Goal: Task Accomplishment & Management: Use online tool/utility

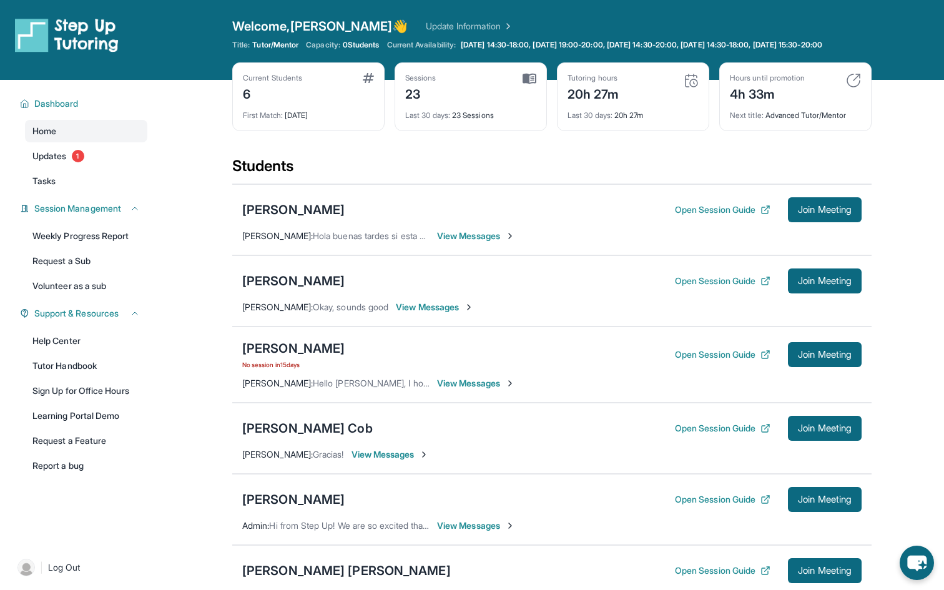
scroll to position [126, 0]
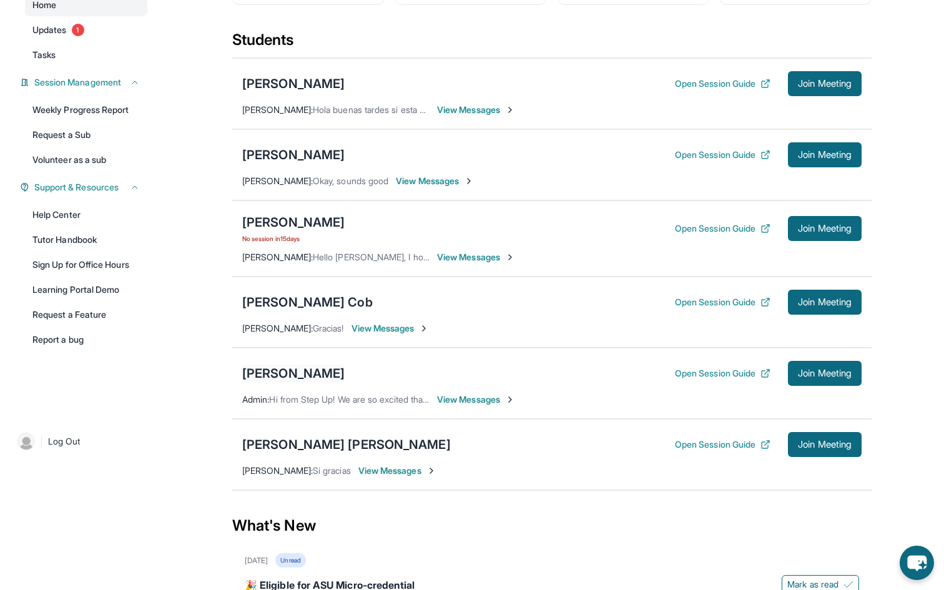
click at [310, 380] on div "[PERSON_NAME]" at bounding box center [293, 373] width 102 height 17
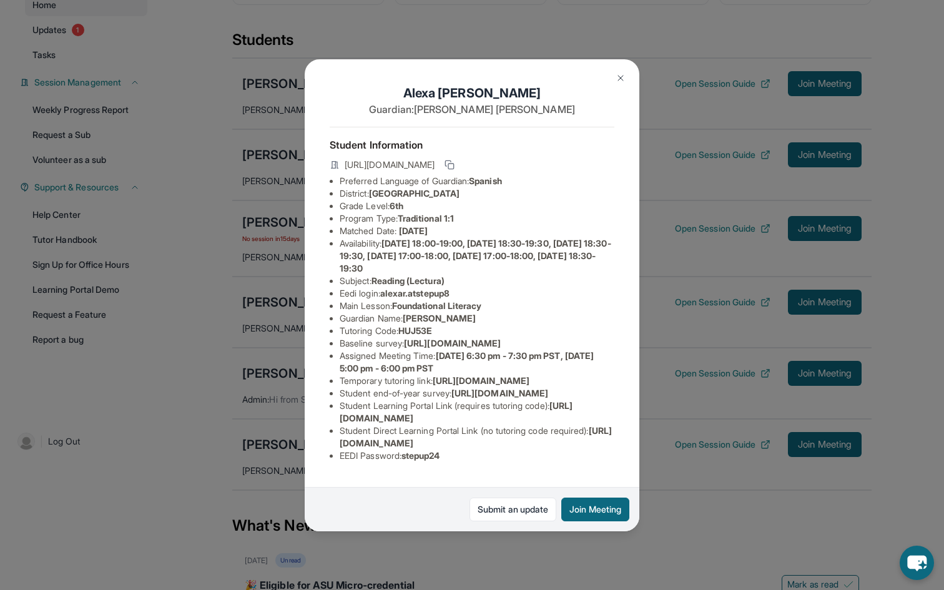
scroll to position [103, 0]
click at [620, 77] on img at bounding box center [621, 78] width 10 height 10
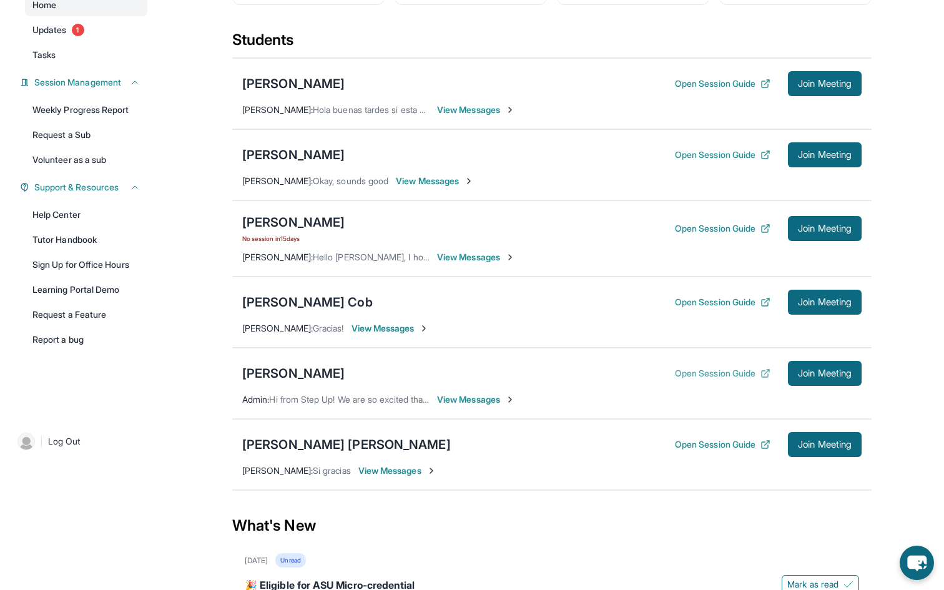
click at [751, 380] on button "Open Session Guide" at bounding box center [723, 373] width 96 height 12
click at [743, 380] on button "Open Session Guide" at bounding box center [723, 373] width 96 height 12
click at [809, 377] on span "Join Meeting" at bounding box center [825, 373] width 54 height 7
click at [218, 141] on main "Current Students 6 First Match : 20 days ago Sessions 23 Last 30 days : 23 Sess…" at bounding box center [552, 342] width 785 height 776
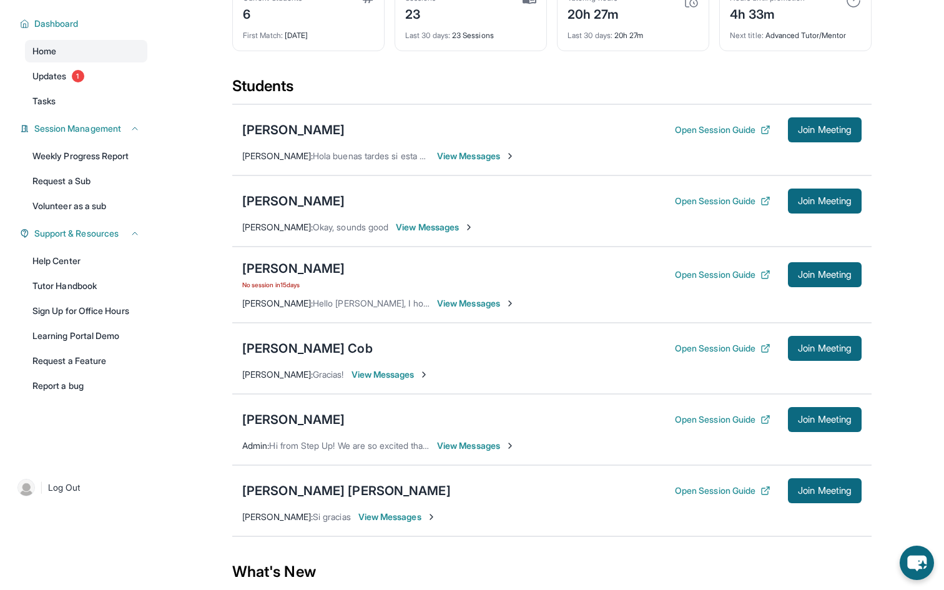
scroll to position [52, 0]
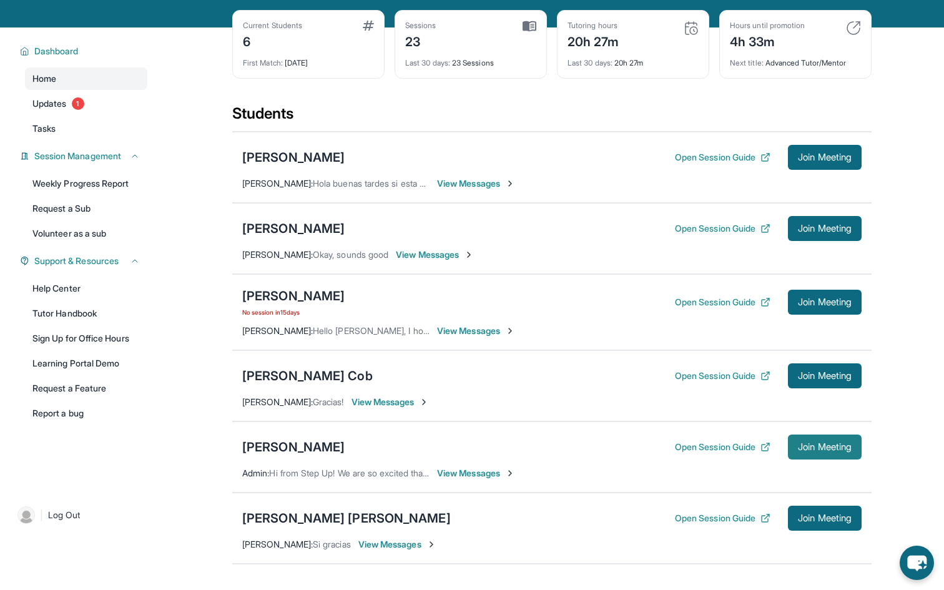
click at [793, 454] on button "Join Meeting" at bounding box center [825, 447] width 74 height 25
